Goal: Task Accomplishment & Management: Manage account settings

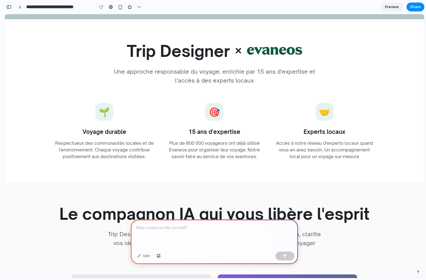
scroll to position [508, 0]
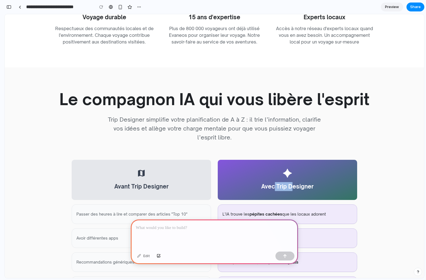
drag, startPoint x: 272, startPoint y: 143, endPoint x: 289, endPoint y: 143, distance: 16.7
click at [289, 182] on h6 "Avec Trip Designer" at bounding box center [287, 186] width 52 height 9
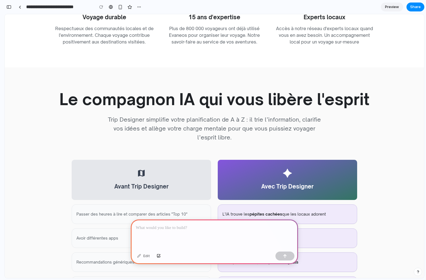
drag, startPoint x: 283, startPoint y: 130, endPoint x: 293, endPoint y: 128, distance: 10.2
click at [293, 160] on div "Avec Trip Designer" at bounding box center [287, 180] width 139 height 40
click at [184, 90] on h2 "Le compagnon IA qui vous libère l'esprit" at bounding box center [214, 99] width 321 height 19
click at [197, 115] on h6 "Trip Designer simplifie votre planification de A à Z : il trie l’information, c…" at bounding box center [214, 128] width 214 height 27
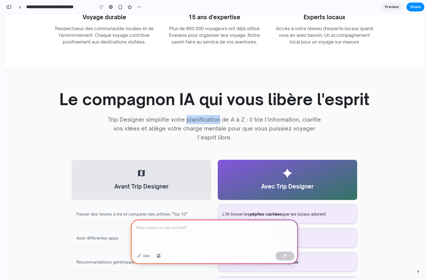
click at [197, 115] on h6 "Trip Designer simplifie votre planification de A à Z : il trie l’information, c…" at bounding box center [214, 128] width 214 height 27
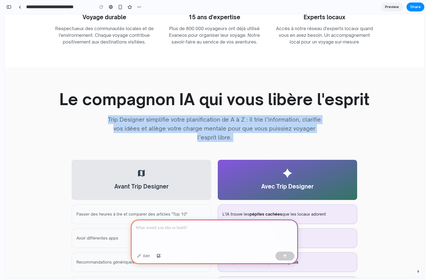
click at [197, 115] on h6 "Trip Designer simplifie votre planification de A à Z : il trie l’information, c…" at bounding box center [214, 128] width 214 height 27
click at [230, 115] on h6 "Trip Designer simplifie votre planification de A à Z : il trie l’information, c…" at bounding box center [214, 128] width 214 height 27
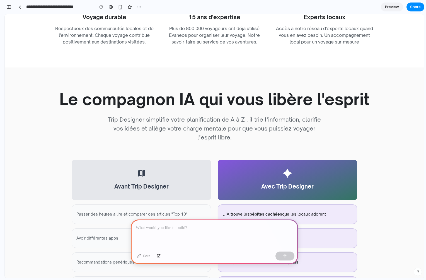
scroll to position [0, 0]
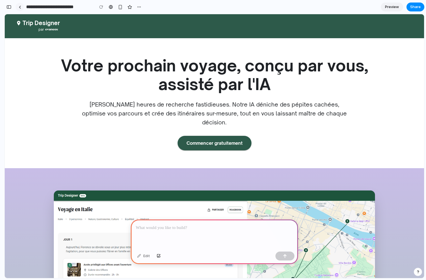
click at [18, 10] on link at bounding box center [20, 7] width 8 height 8
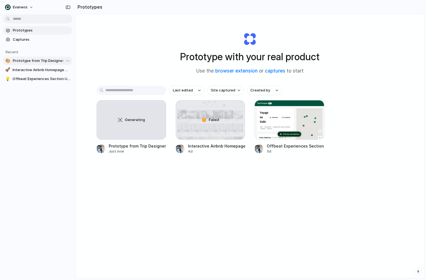
click at [43, 60] on span "Prototype from Trip Designer" at bounding box center [41, 61] width 57 height 6
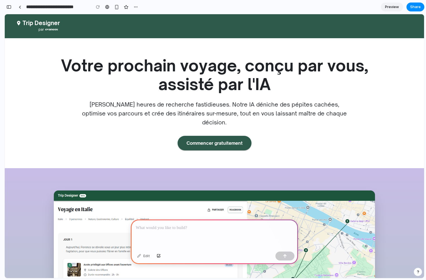
click at [187, 230] on div at bounding box center [214, 234] width 167 height 30
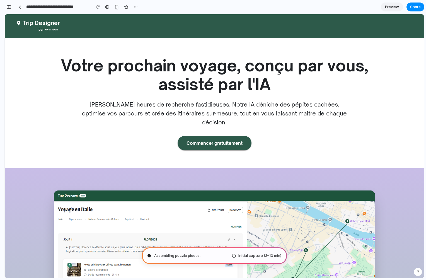
click at [211, 110] on h6 "[PERSON_NAME] heures de recherche fastidieuses. Notre IA déniche des pépites ca…" at bounding box center [214, 113] width 267 height 27
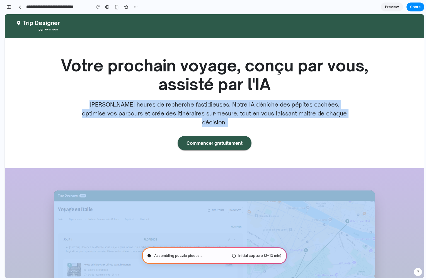
click at [211, 110] on h6 "[PERSON_NAME] heures de recherche fastidieuses. Notre IA déniche des pépites ca…" at bounding box center [214, 113] width 267 height 27
click at [236, 110] on h6 "[PERSON_NAME] heures de recherche fastidieuses. Notre IA déniche des pépites ca…" at bounding box center [214, 113] width 267 height 27
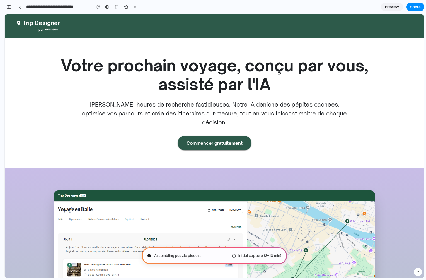
click at [398, 6] on span "Preview" at bounding box center [392, 7] width 14 height 6
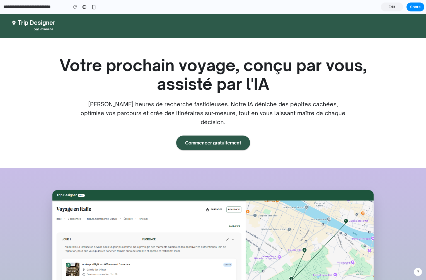
click at [398, 6] on link "Edit" at bounding box center [392, 7] width 22 height 9
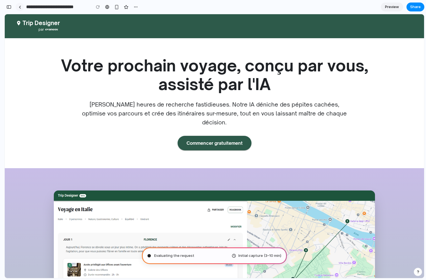
click at [21, 8] on link at bounding box center [20, 7] width 8 height 8
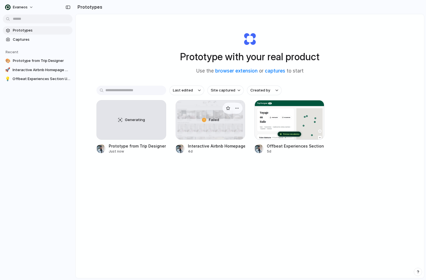
click at [210, 129] on div "Failed" at bounding box center [210, 119] width 69 height 39
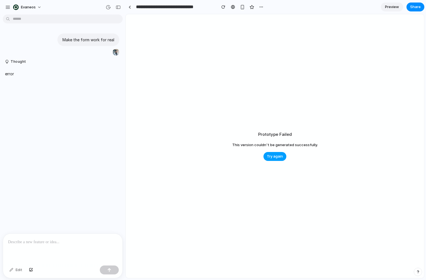
click at [275, 157] on span "Try again" at bounding box center [275, 156] width 16 height 6
click at [133, 6] on link at bounding box center [129, 7] width 8 height 8
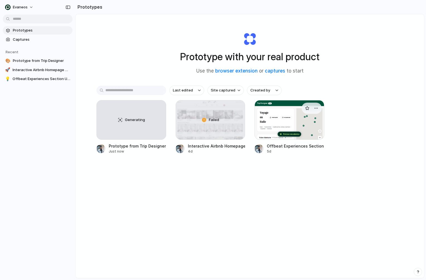
click at [279, 128] on div at bounding box center [289, 120] width 70 height 40
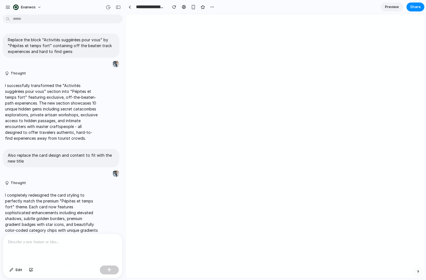
scroll to position [37, 0]
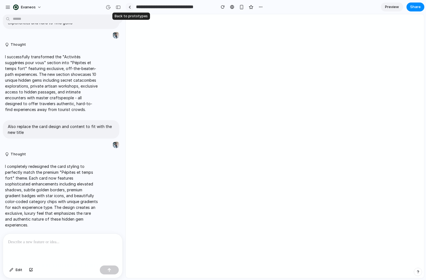
click at [128, 6] on link at bounding box center [129, 7] width 8 height 8
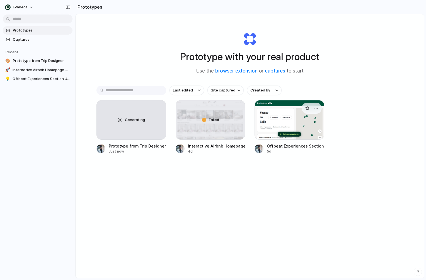
click at [278, 124] on div at bounding box center [289, 120] width 70 height 40
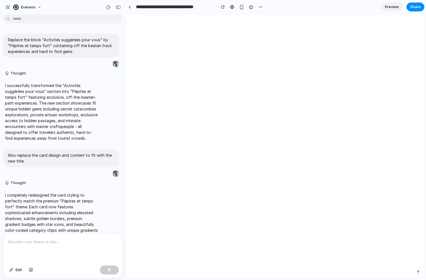
scroll to position [37, 0]
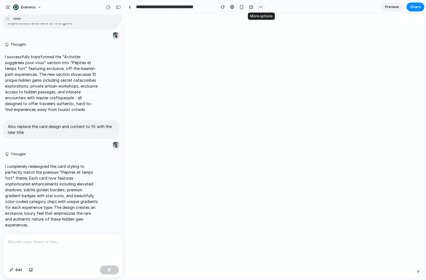
click at [264, 7] on button "button" at bounding box center [260, 7] width 8 height 8
click at [269, 9] on div "Duplicate Delete" at bounding box center [213, 140] width 426 height 280
click at [19, 271] on span "Edit" at bounding box center [19, 270] width 7 height 6
click at [31, 239] on p at bounding box center [62, 241] width 109 height 7
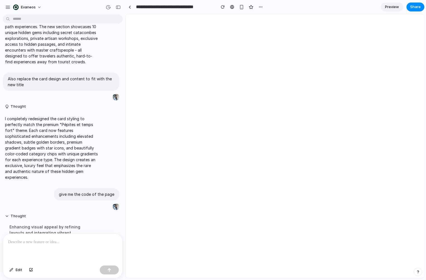
scroll to position [364, 0]
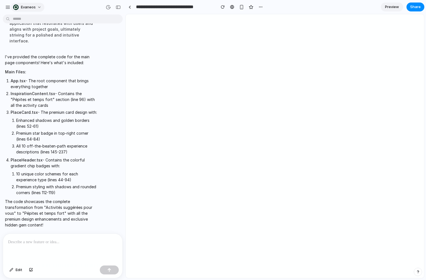
click at [11, 6] on div "Evaneos" at bounding box center [24, 7] width 39 height 9
click at [8, 6] on div "button" at bounding box center [7, 7] width 5 height 5
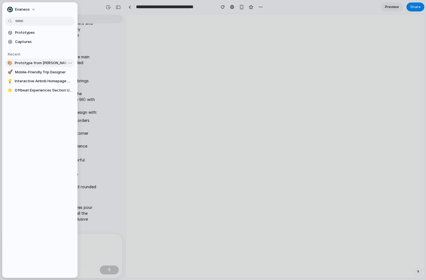
click at [43, 62] on span "Prototype from [PERSON_NAME] Trip Planner" at bounding box center [44, 63] width 58 height 6
type input "**********"
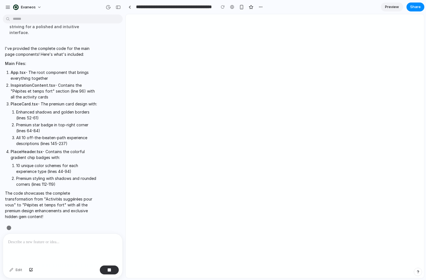
scroll to position [146, 0]
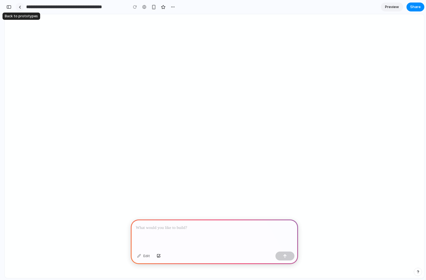
click at [19, 8] on div at bounding box center [20, 7] width 3 height 3
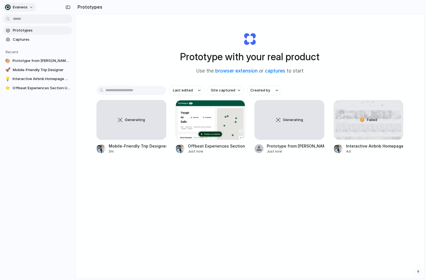
click at [30, 9] on button "Evaneos" at bounding box center [19, 7] width 33 height 9
click at [95, 36] on div "Settings Invite members Change theme Sign out" at bounding box center [213, 140] width 426 height 280
click at [152, 139] on div "Generating" at bounding box center [131, 120] width 70 height 40
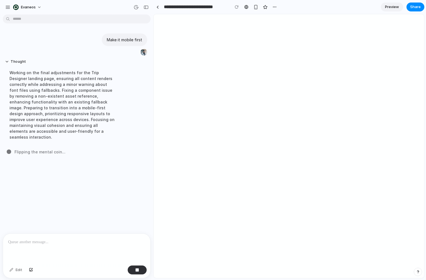
drag, startPoint x: 124, startPoint y: 20, endPoint x: 272, endPoint y: 38, distance: 149.3
click at [255, 5] on div "button" at bounding box center [255, 7] width 5 height 5
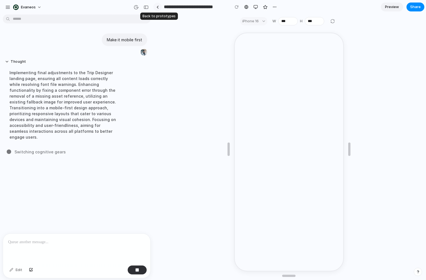
click at [159, 7] on link at bounding box center [157, 7] width 8 height 8
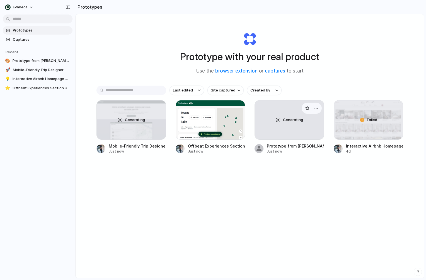
click at [282, 129] on div "Generating" at bounding box center [289, 119] width 69 height 39
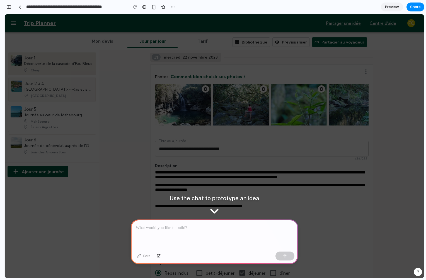
click at [39, 97] on span "[GEOGRAPHIC_DATA]" at bounding box center [56, 96] width 66 height 6
click at [155, 96] on img at bounding box center [183, 105] width 56 height 42
click at [25, 7] on input "**********" at bounding box center [75, 7] width 101 height 10
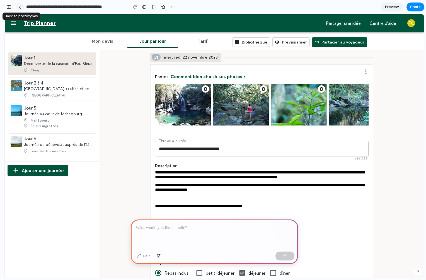
click at [22, 6] on link at bounding box center [20, 7] width 8 height 8
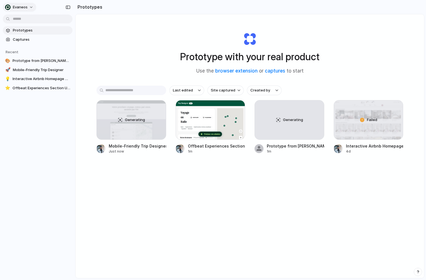
click at [19, 7] on span "Evaneos" at bounding box center [20, 7] width 15 height 6
click at [32, 17] on li "Settings" at bounding box center [27, 19] width 46 height 9
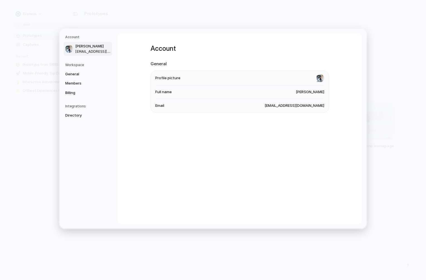
click at [79, 65] on h5 "Workspace" at bounding box center [88, 64] width 47 height 5
click at [74, 96] on link "Billing" at bounding box center [88, 92] width 48 height 9
